Goal: Register for event/course

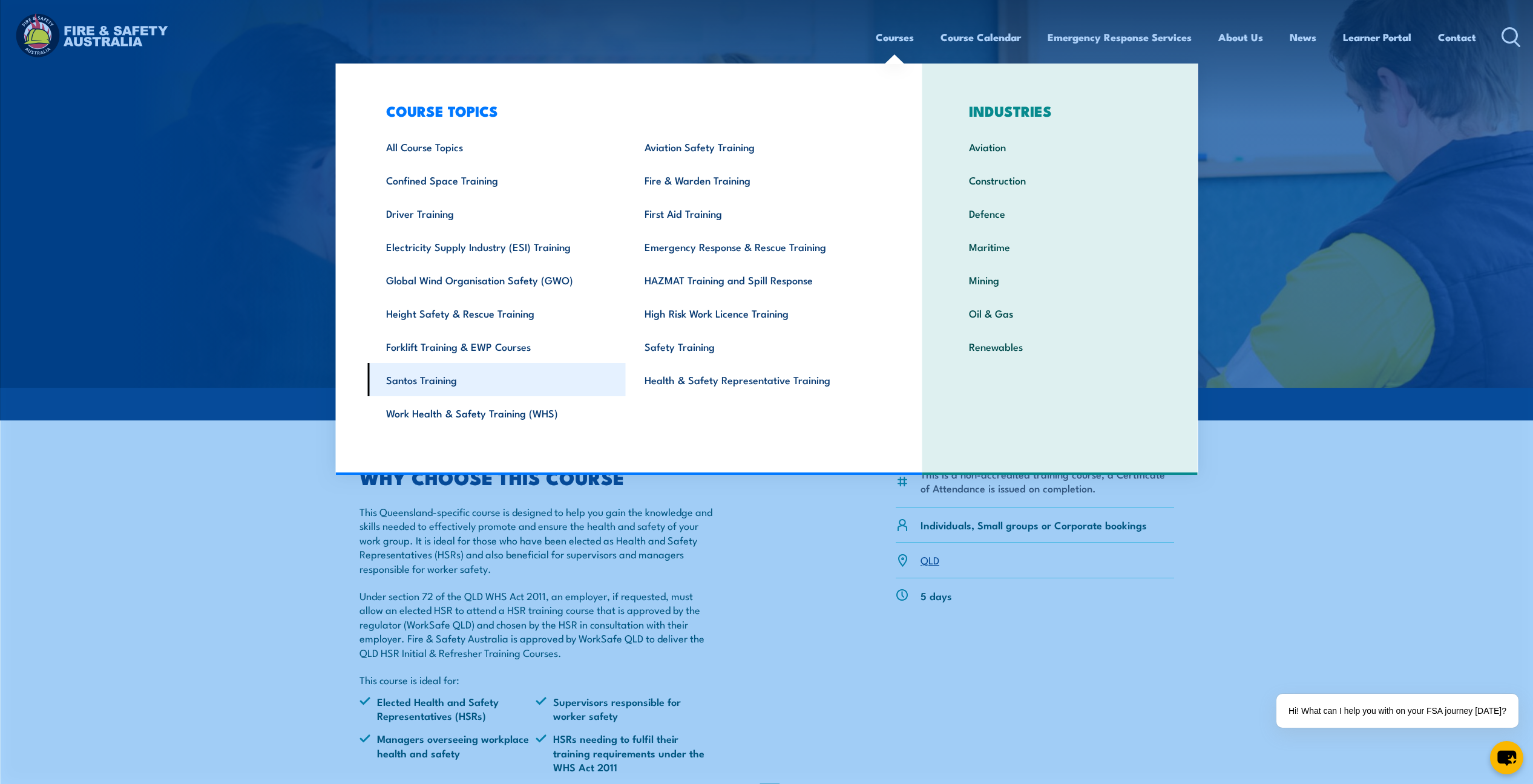
click at [447, 385] on link "Santos Training" at bounding box center [496, 379] width 258 height 33
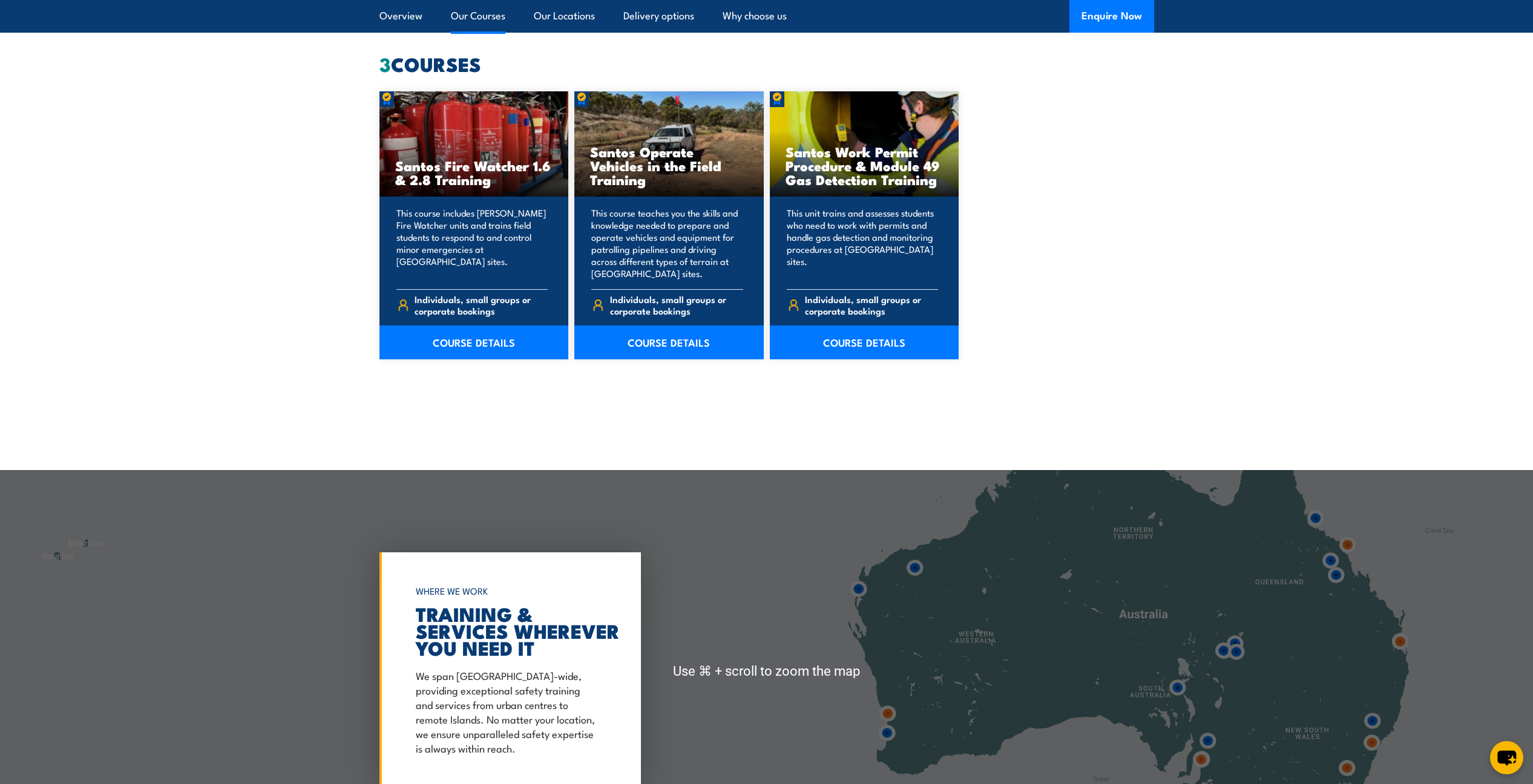
scroll to position [1147, 0]
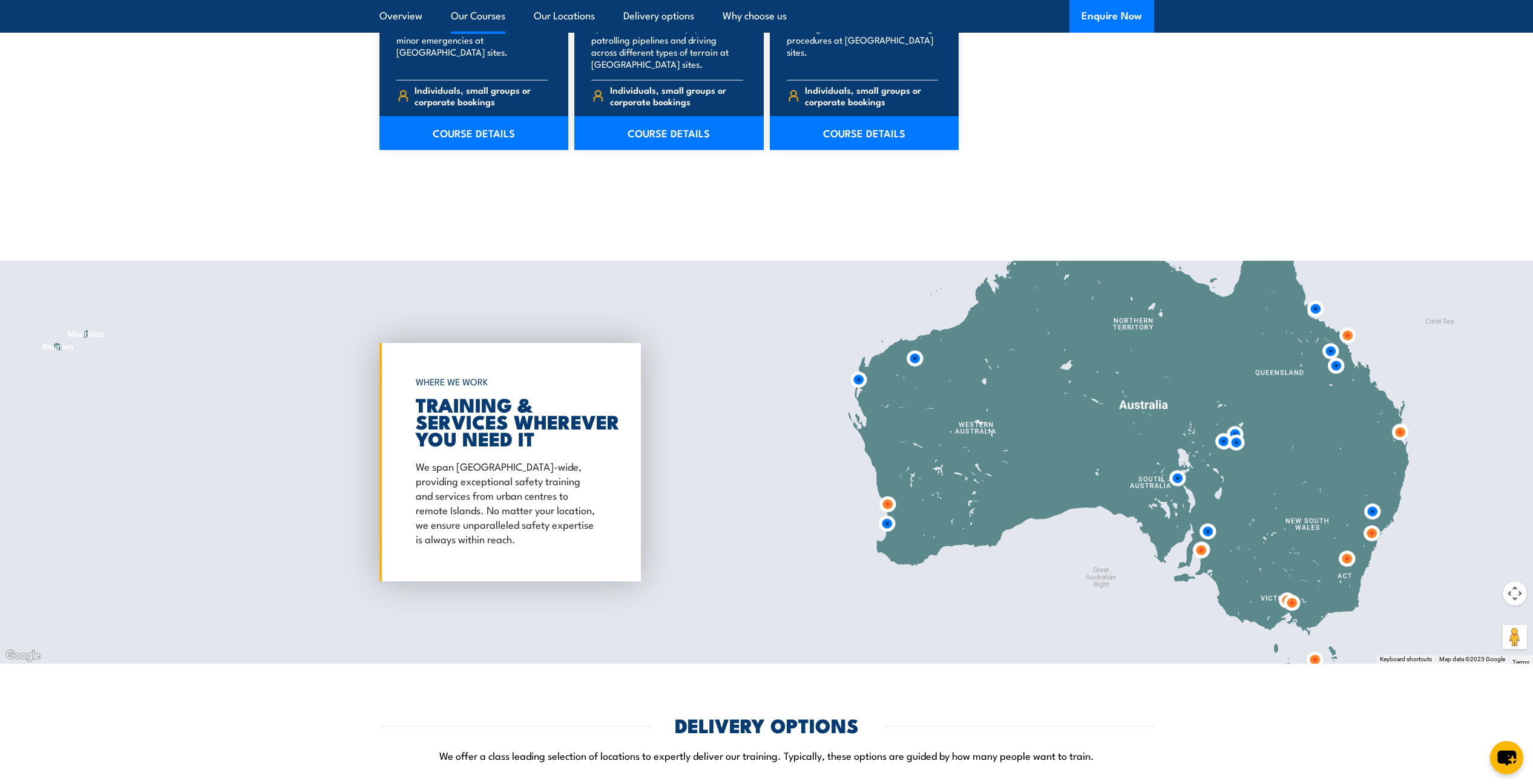
click at [1226, 133] on section "3 COURSES [PERSON_NAME] Fire Watcher 1.6 & 2.8 Training COURSE DETAILS 3 COURSES" at bounding box center [766, 27] width 1533 height 362
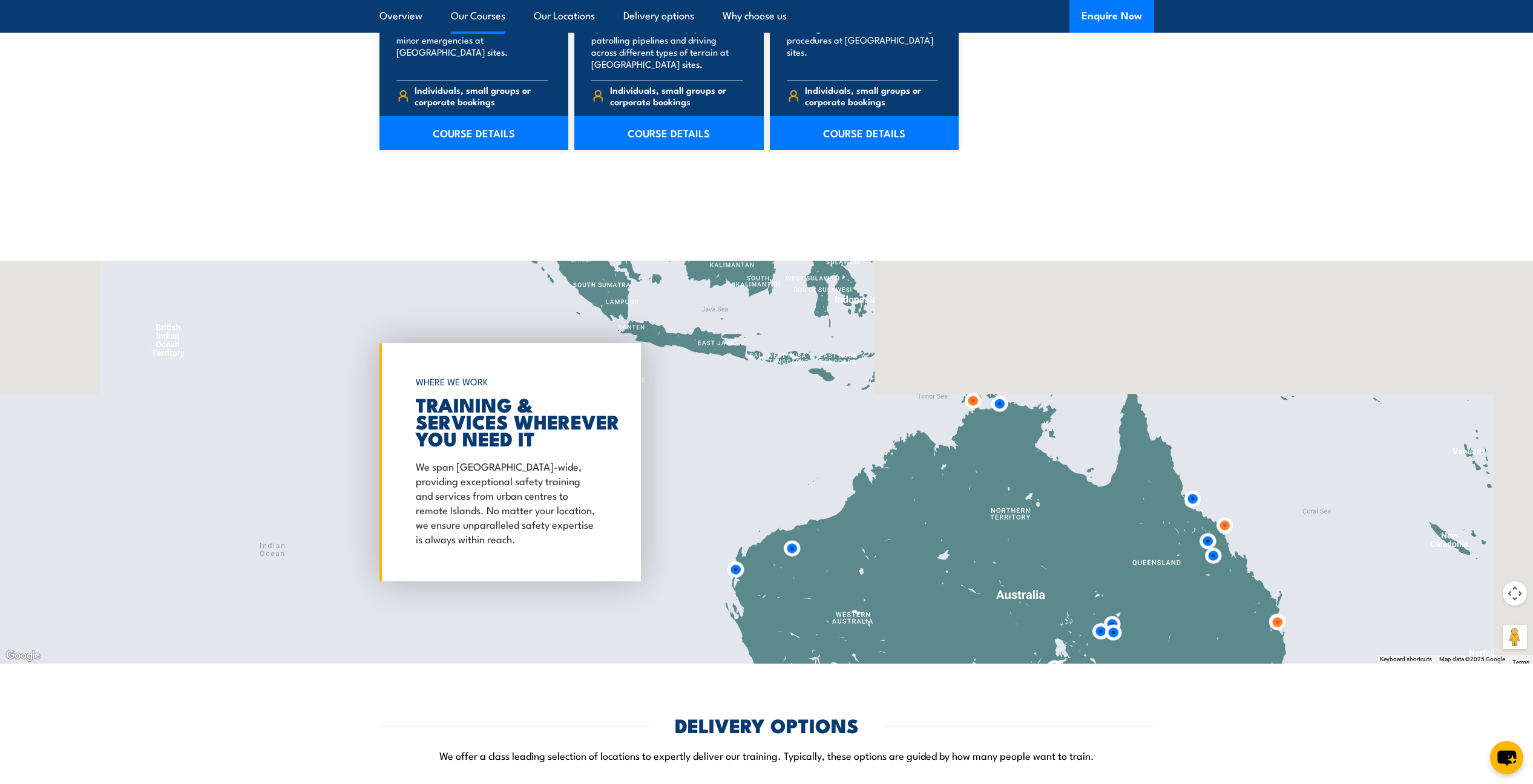
drag, startPoint x: 1185, startPoint y: 317, endPoint x: 1061, endPoint y: 508, distance: 227.7
click at [1061, 508] on div at bounding box center [766, 462] width 1533 height 403
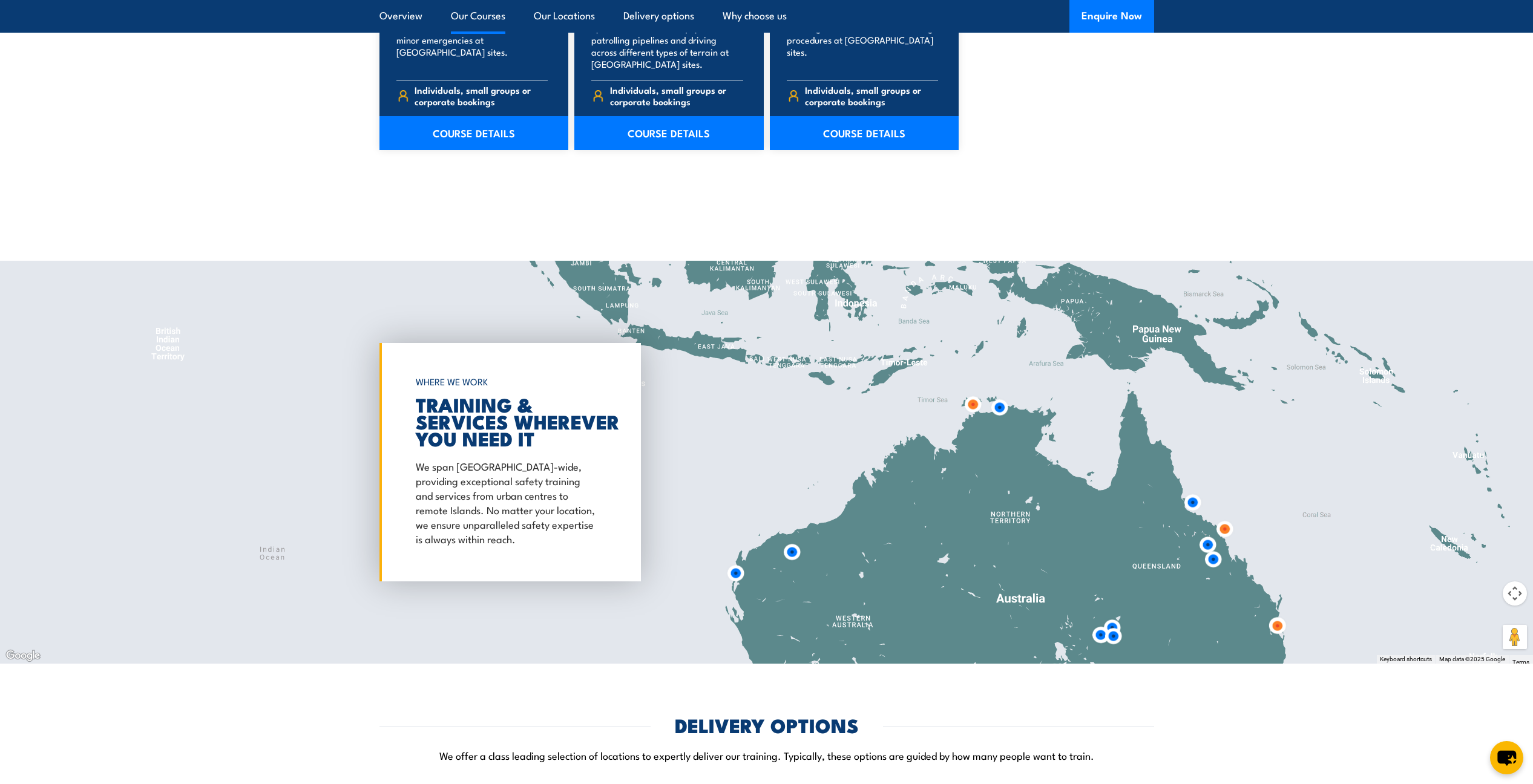
click at [1225, 527] on img at bounding box center [1224, 529] width 22 height 22
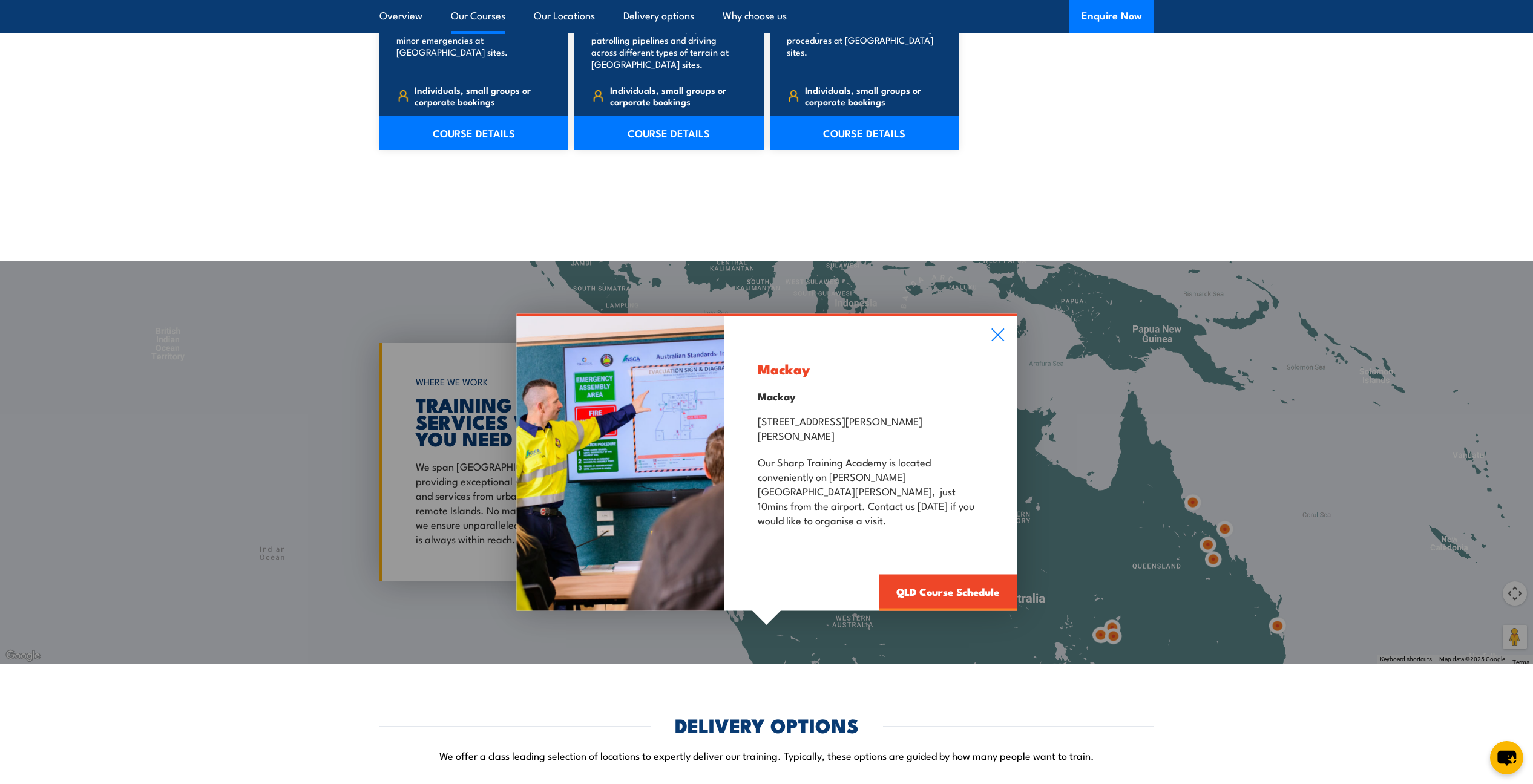
click at [1218, 557] on div "Mackay Mackay [STREET_ADDRESS][PERSON_NAME][PERSON_NAME] Our [GEOGRAPHIC_DATA] …" at bounding box center [766, 462] width 1533 height 403
click at [1212, 561] on div "Mackay Mackay [STREET_ADDRESS][PERSON_NAME][PERSON_NAME] Our [GEOGRAPHIC_DATA] …" at bounding box center [766, 462] width 1533 height 403
click at [1001, 360] on div "Mackay Mackay [STREET_ADDRESS][PERSON_NAME][PERSON_NAME] Our [GEOGRAPHIC_DATA] …" at bounding box center [871, 463] width 292 height 295
click at [1003, 341] on icon at bounding box center [997, 334] width 13 height 13
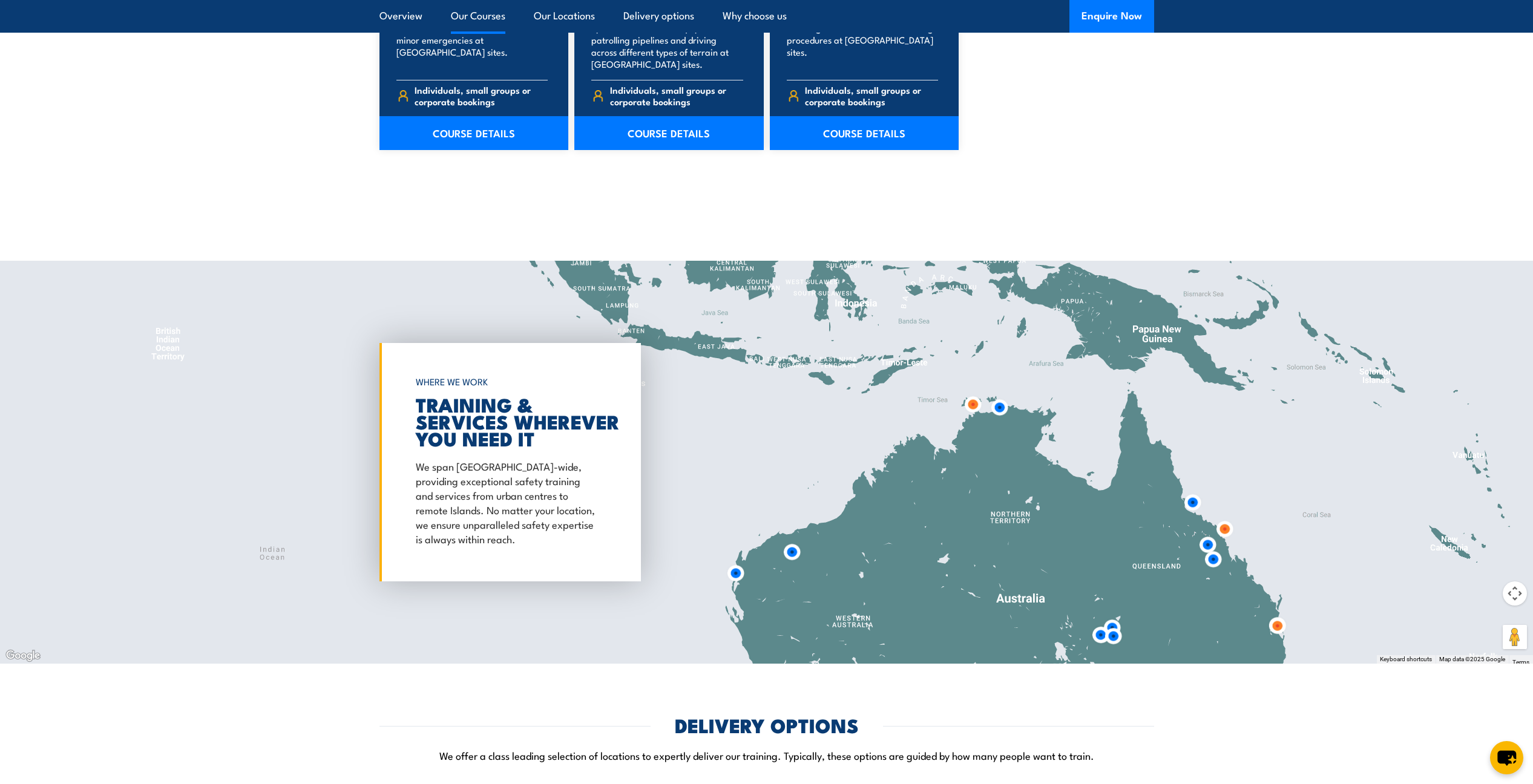
click at [1210, 562] on img at bounding box center [1213, 559] width 22 height 22
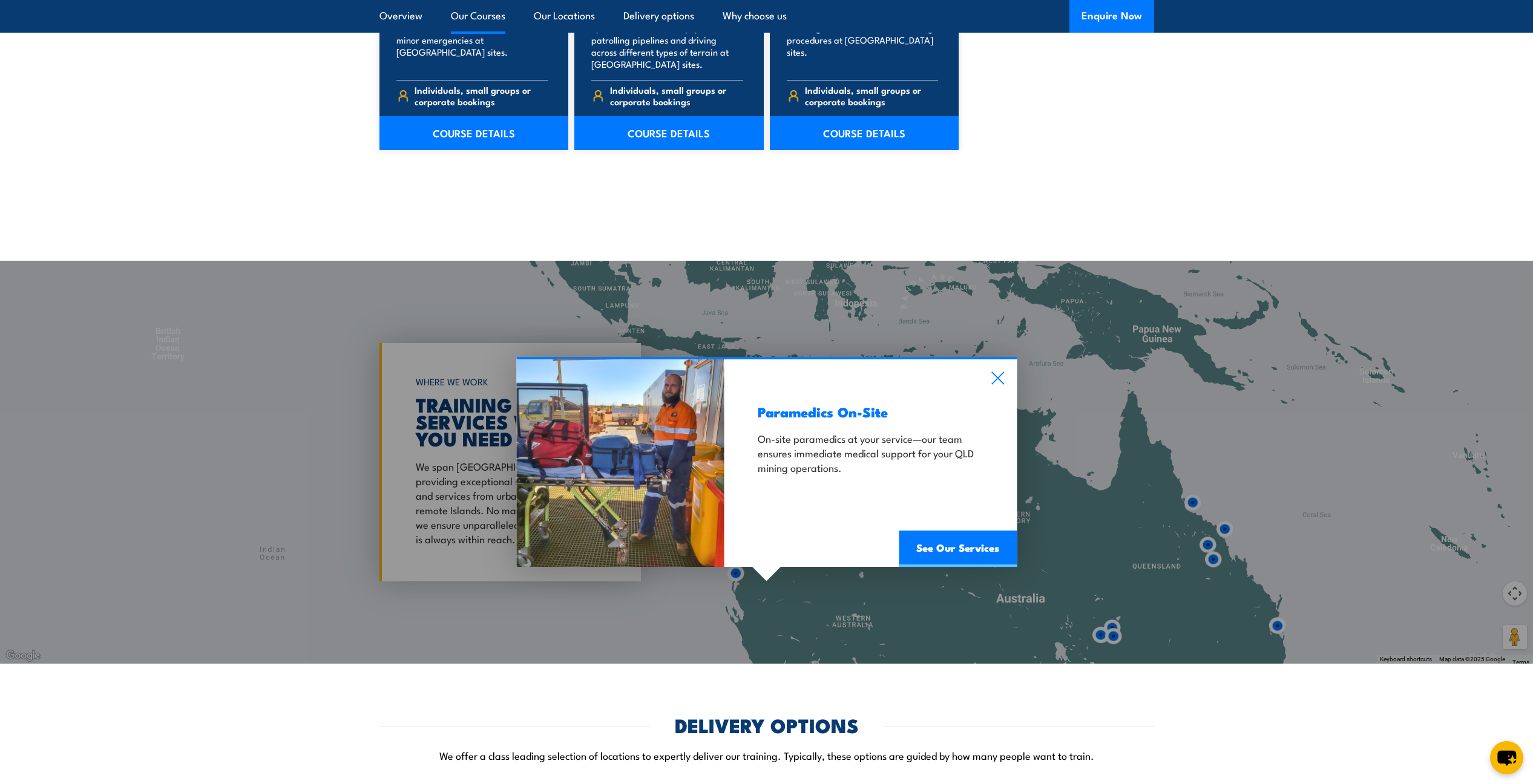
click at [1209, 551] on div "Paramedics On-Site On-site paramedics at your service—our team ensures immediat…" at bounding box center [766, 462] width 1533 height 403
click at [1210, 548] on div "Paramedics On-Site On-site paramedics at your service—our team ensures immediat…" at bounding box center [766, 462] width 1533 height 403
click at [960, 365] on div "Paramedics On-Site On-site paramedics at your service—our team ensures immediat…" at bounding box center [871, 464] width 292 height 208
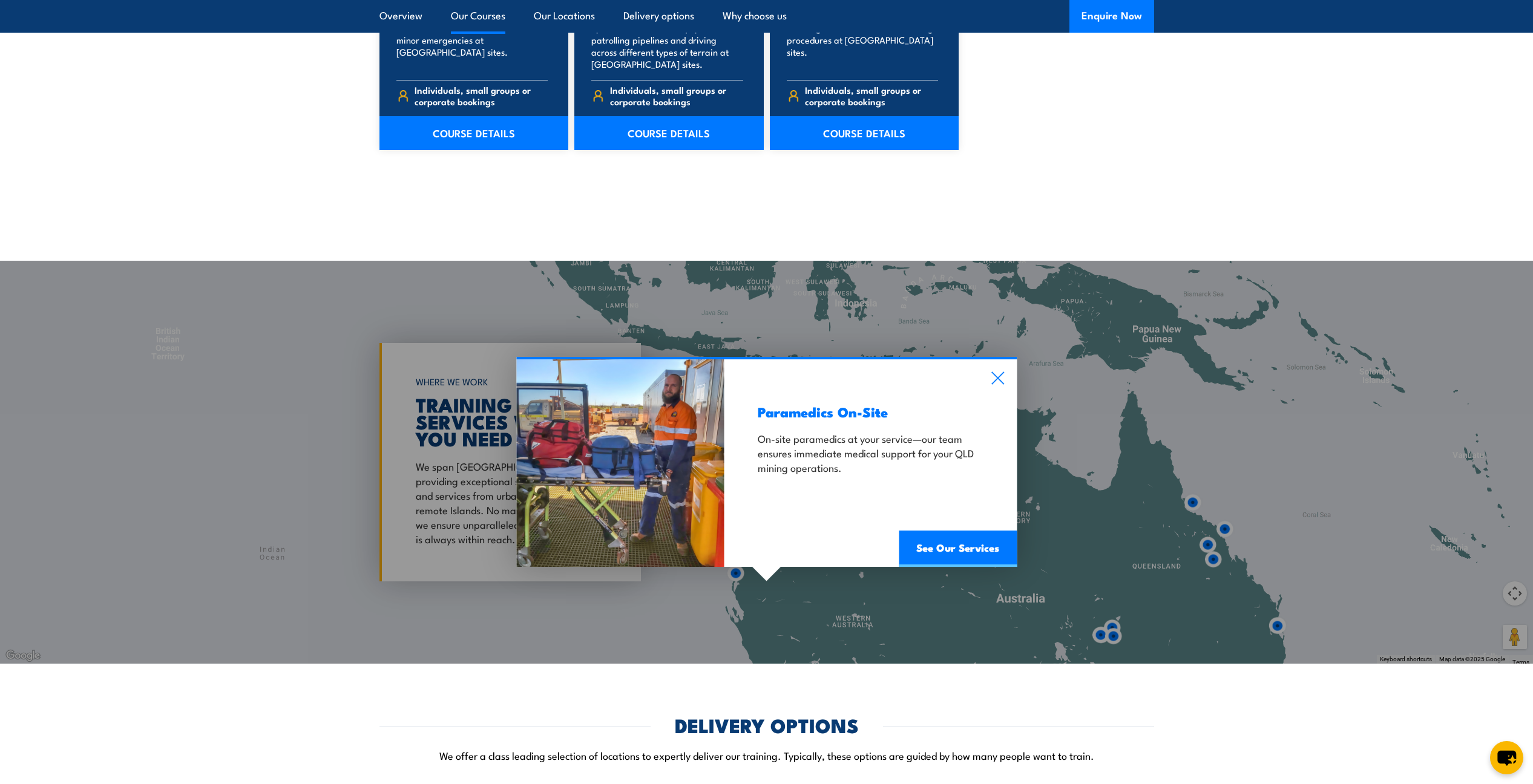
click at [961, 368] on div "Paramedics On-Site On-site paramedics at your service—our team ensures immediat…" at bounding box center [871, 464] width 292 height 208
click at [960, 368] on div "Paramedics On-Site On-site paramedics at your service—our team ensures immediat…" at bounding box center [871, 464] width 292 height 208
click at [991, 381] on icon at bounding box center [998, 378] width 14 height 13
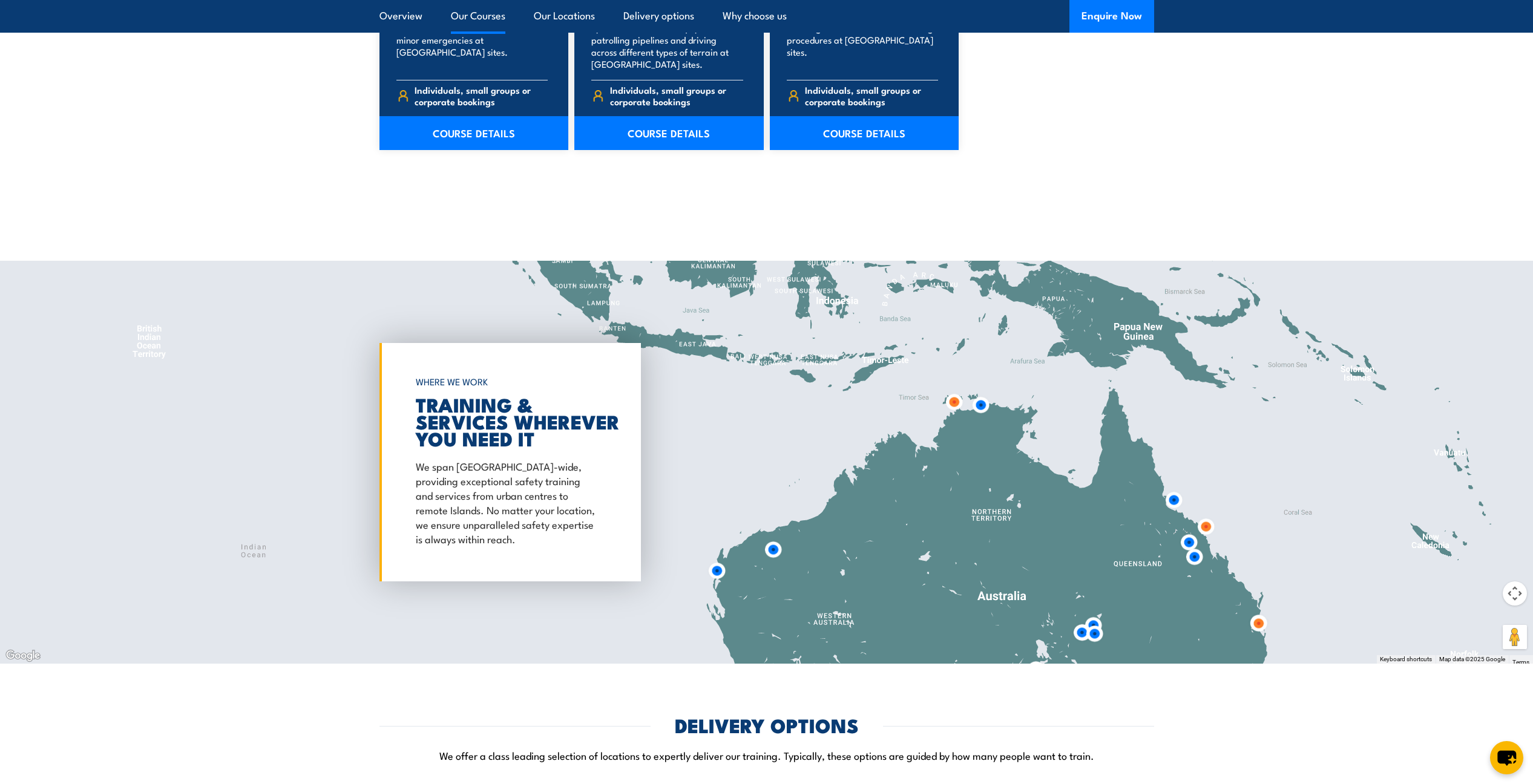
drag, startPoint x: 970, startPoint y: 392, endPoint x: 956, endPoint y: 391, distance: 14.0
click at [956, 391] on img at bounding box center [954, 402] width 22 height 22
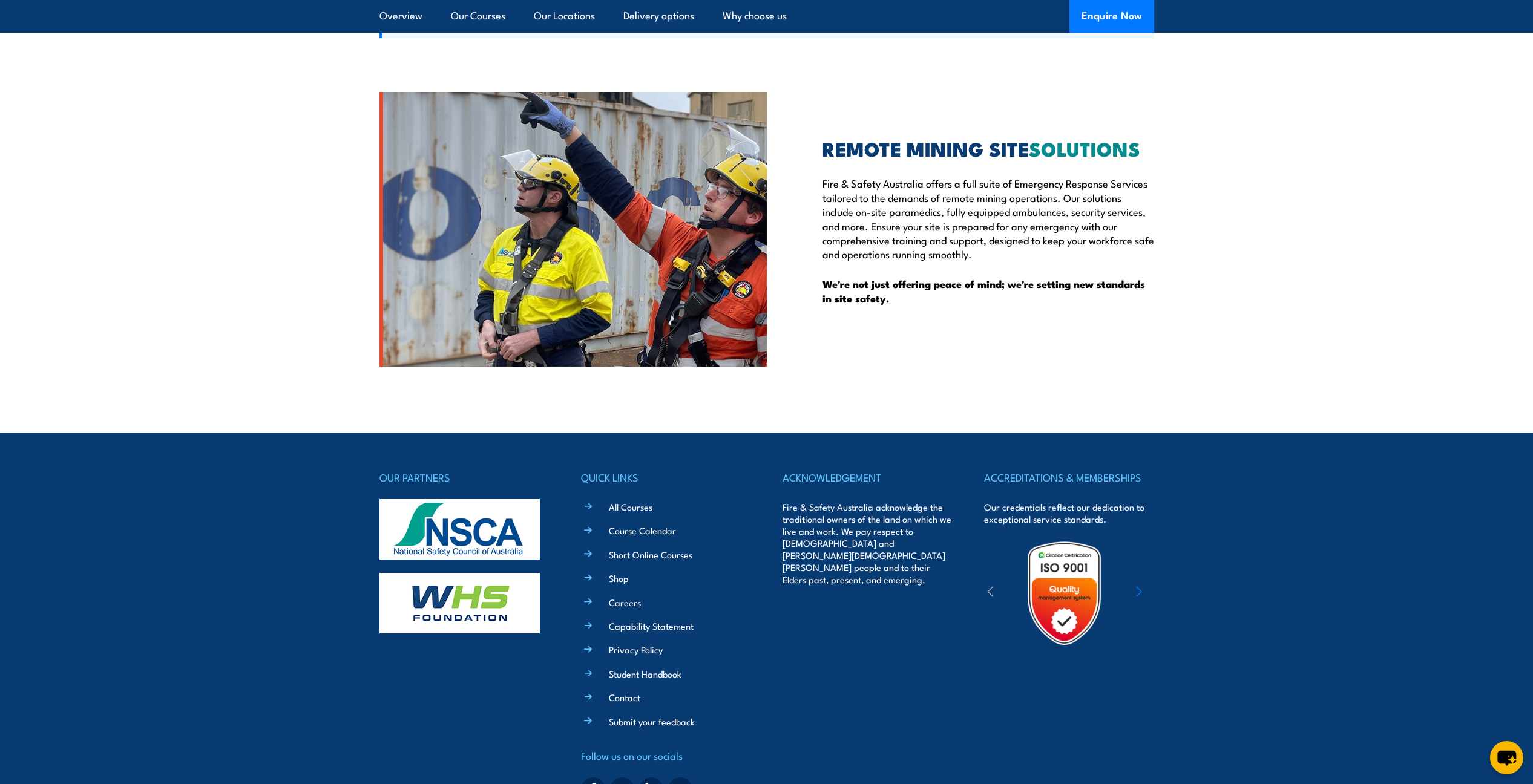
scroll to position [2540, 0]
